Goal: Information Seeking & Learning: Find specific page/section

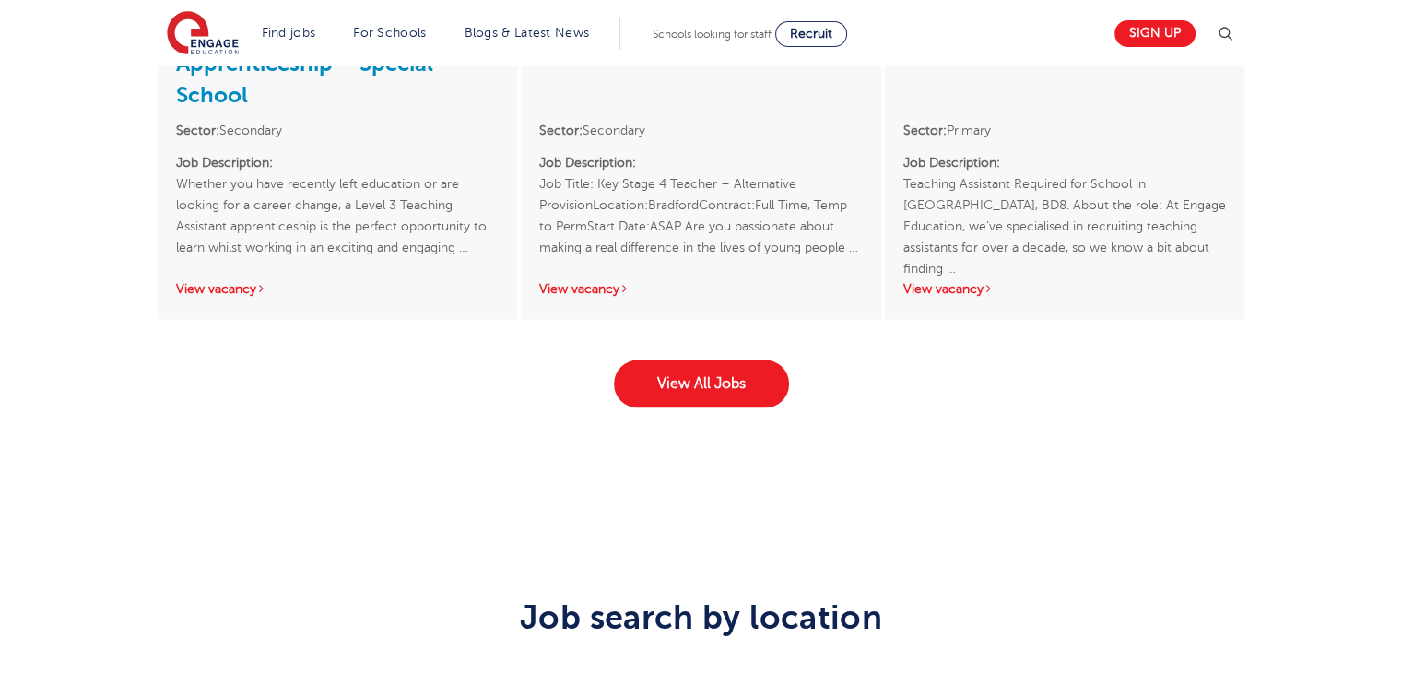
scroll to position [2951, 0]
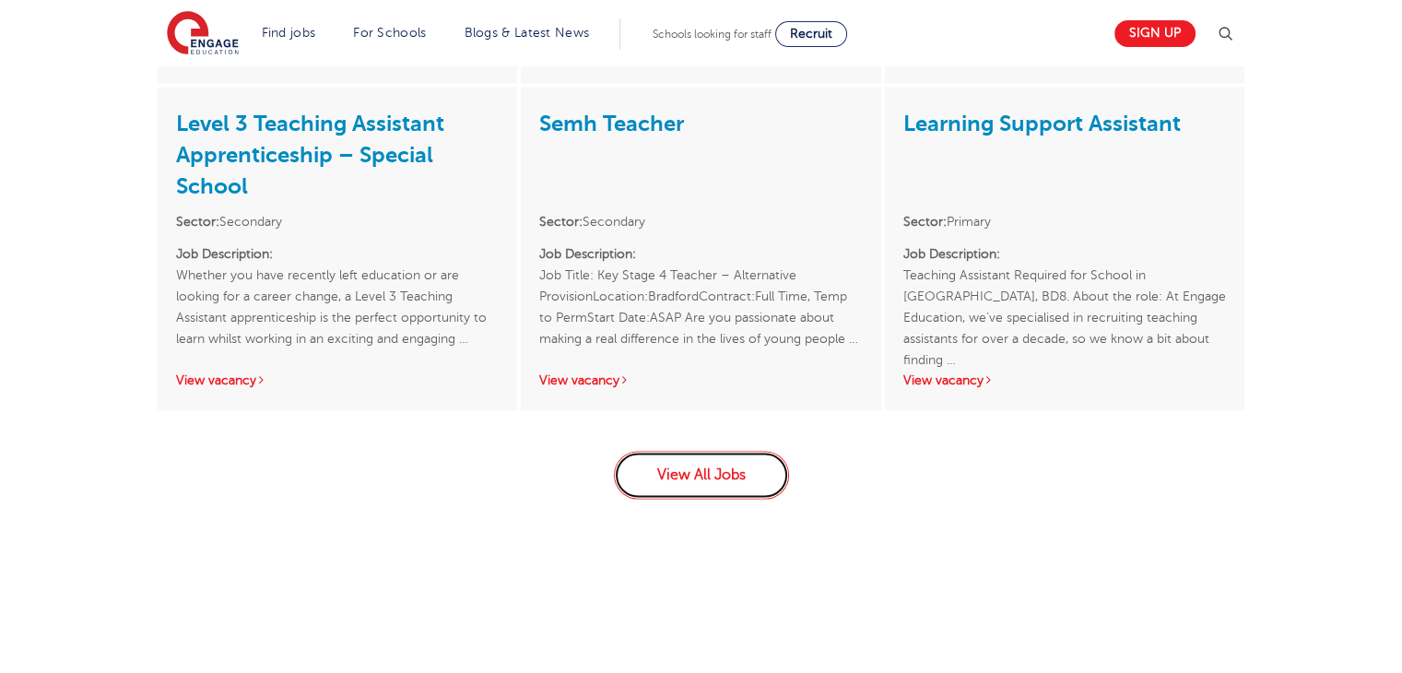
click at [775, 476] on link "View All Jobs" at bounding box center [701, 475] width 175 height 48
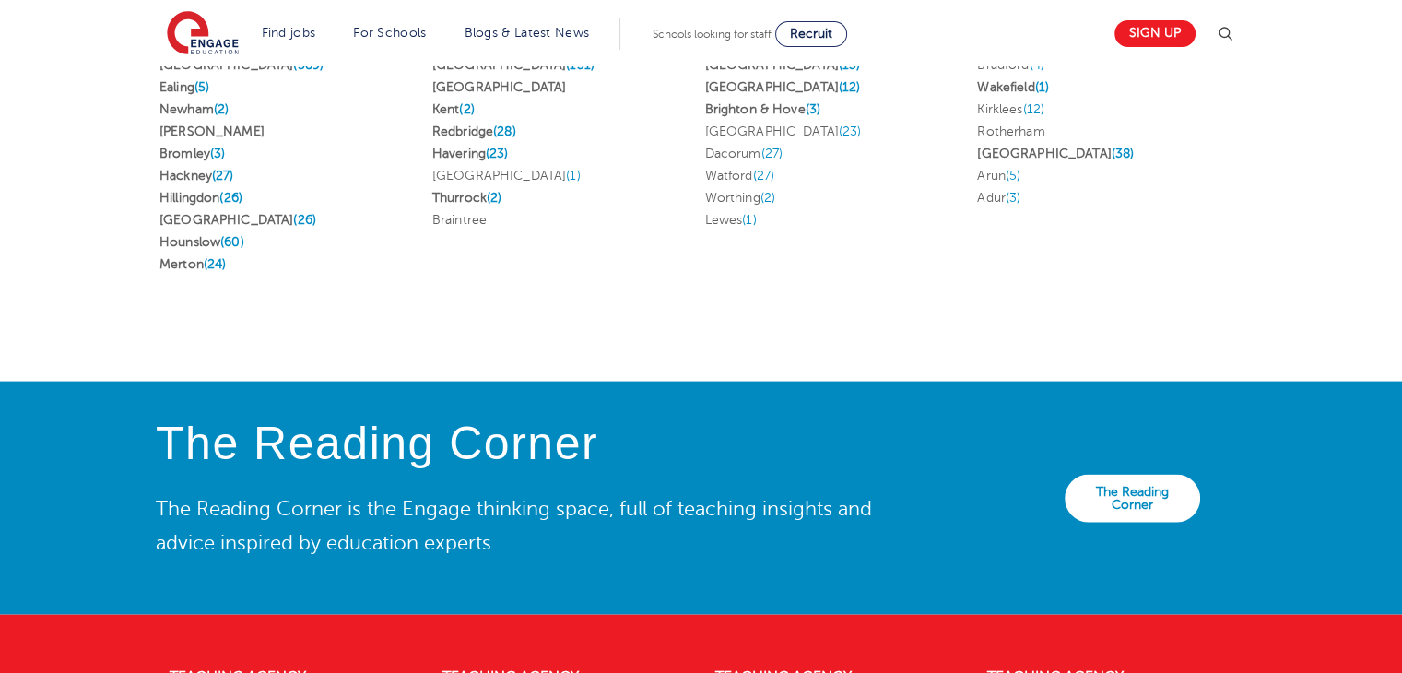
scroll to position [4269, 0]
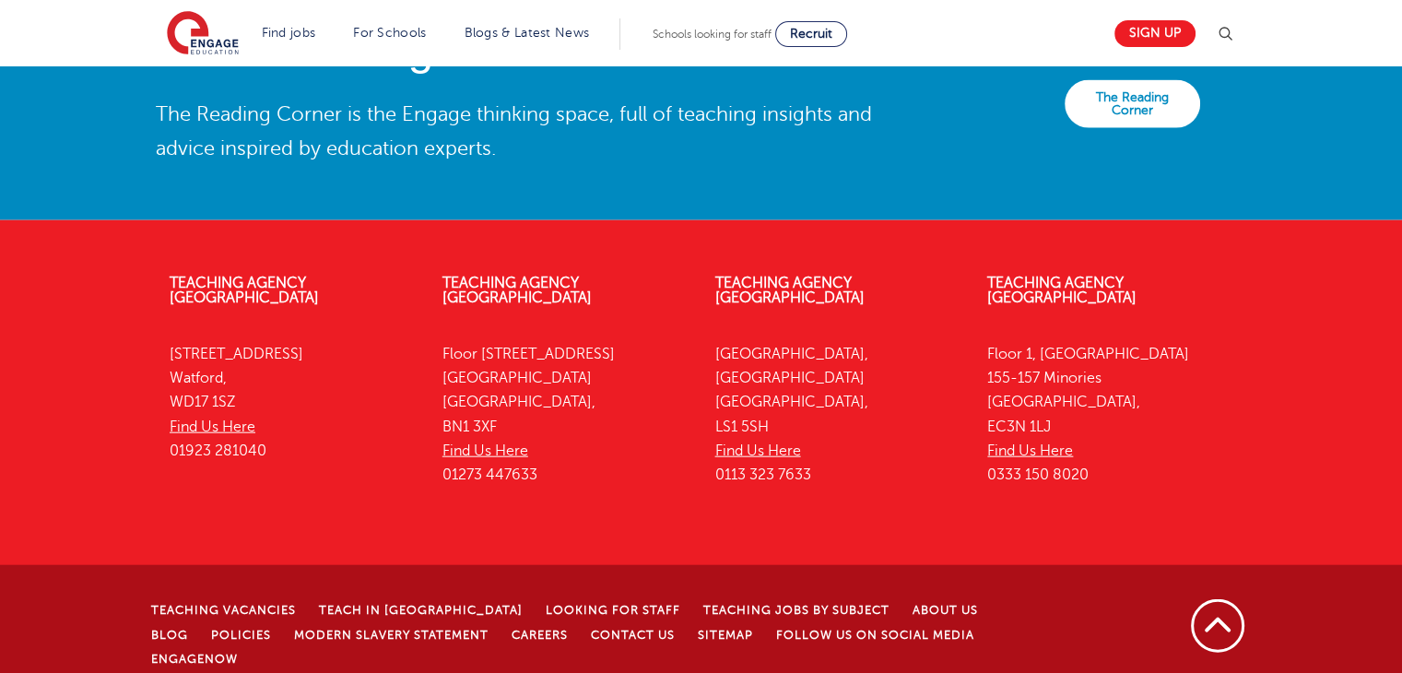
drag, startPoint x: 244, startPoint y: 383, endPoint x: 171, endPoint y: 340, distance: 85.1
click at [171, 342] on p "[STREET_ADDRESS] Find Us Here 01923 281040" at bounding box center [292, 402] width 245 height 121
copy p "[STREET_ADDRESS]"
